Goal: Task Accomplishment & Management: Use online tool/utility

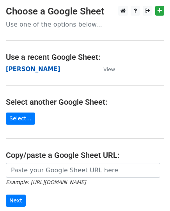
click at [24, 66] on strong "[PERSON_NAME]" at bounding box center [33, 69] width 54 height 7
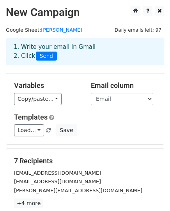
scroll to position [123, 0]
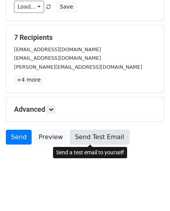
click at [78, 140] on link "Send Test Email" at bounding box center [99, 137] width 59 height 15
